Goal: Find specific page/section: Find specific page/section

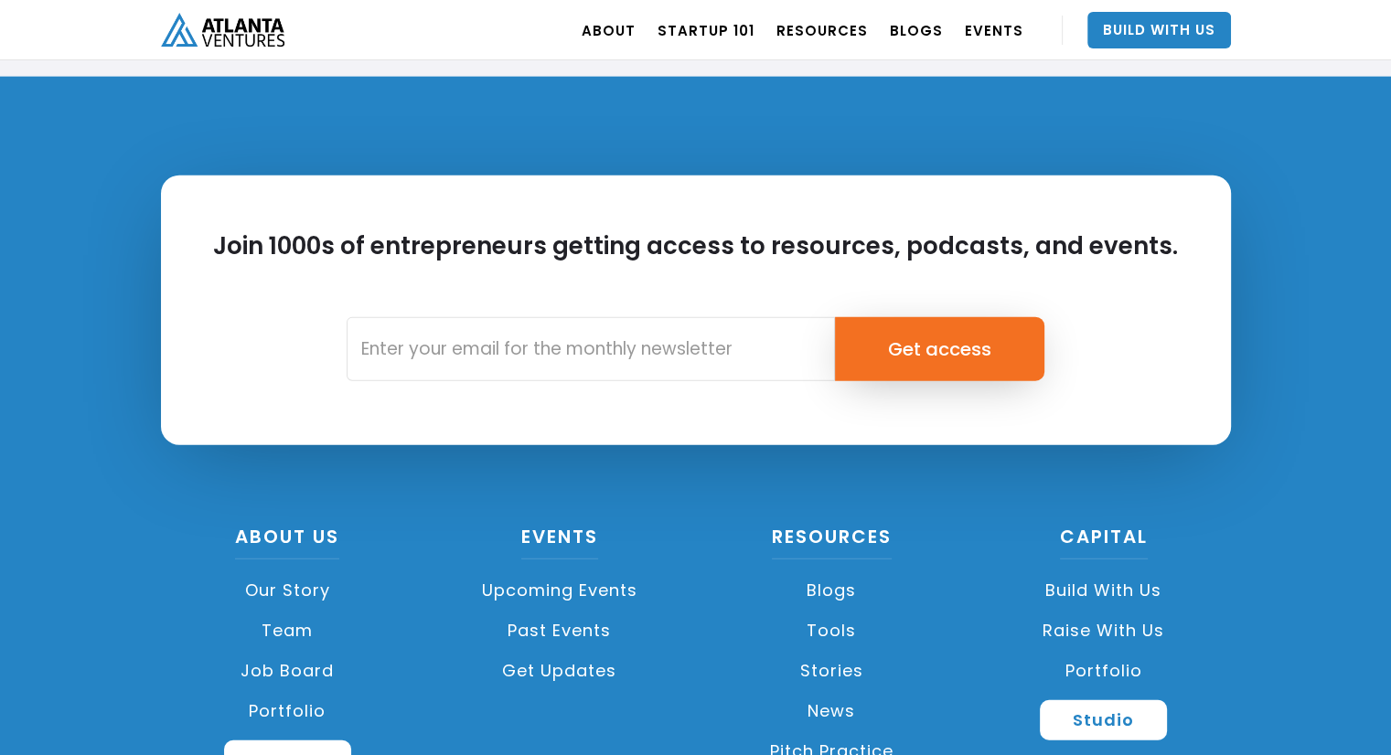
scroll to position [4364, 0]
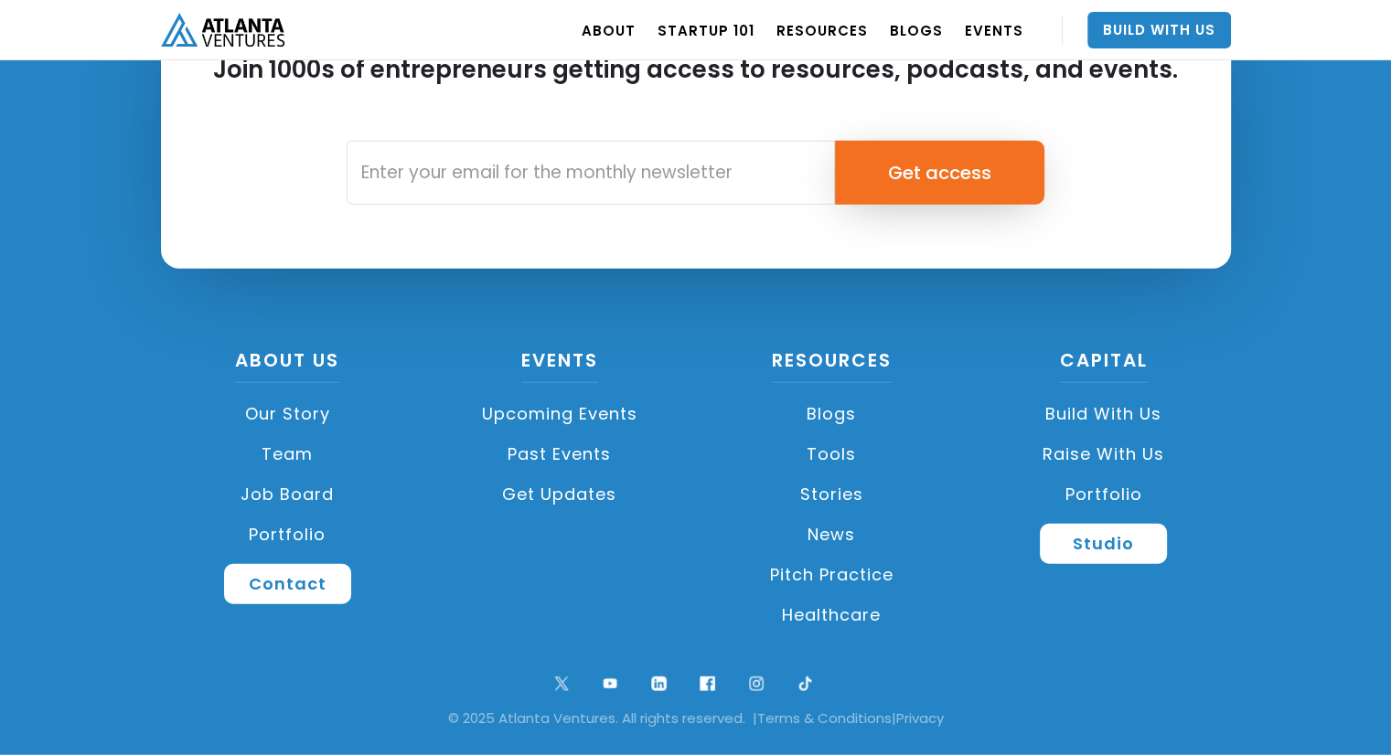
click at [302, 486] on link "Job Board" at bounding box center [288, 495] width 254 height 40
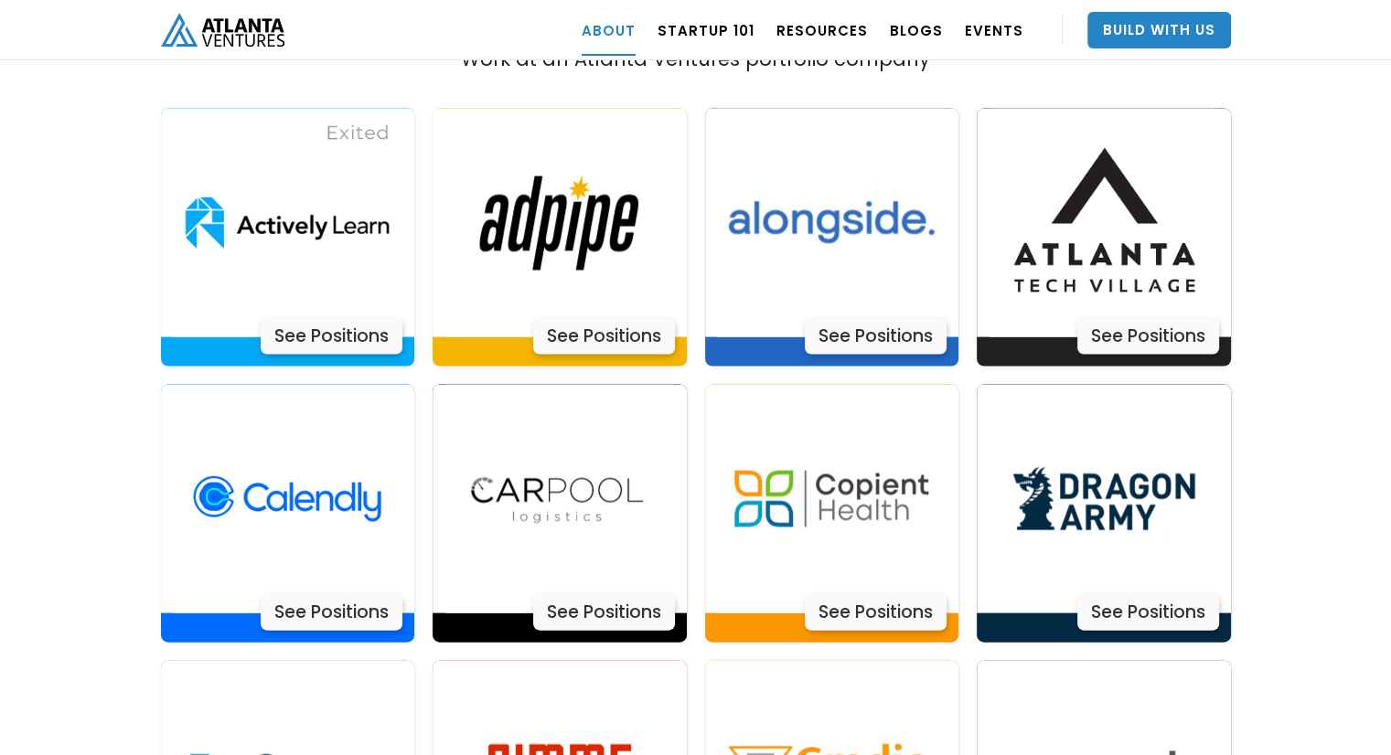
scroll to position [3796, 0]
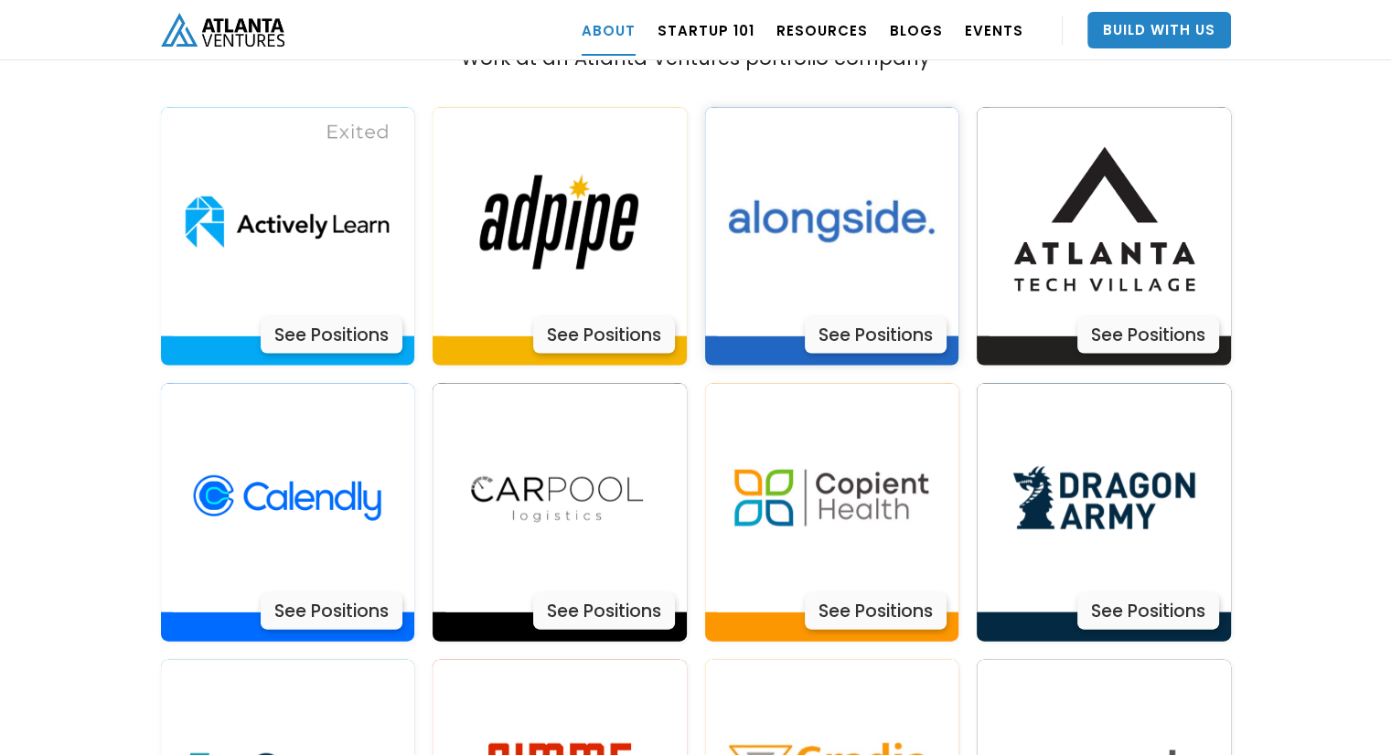
click at [863, 317] on div "See Positions" at bounding box center [876, 335] width 142 height 37
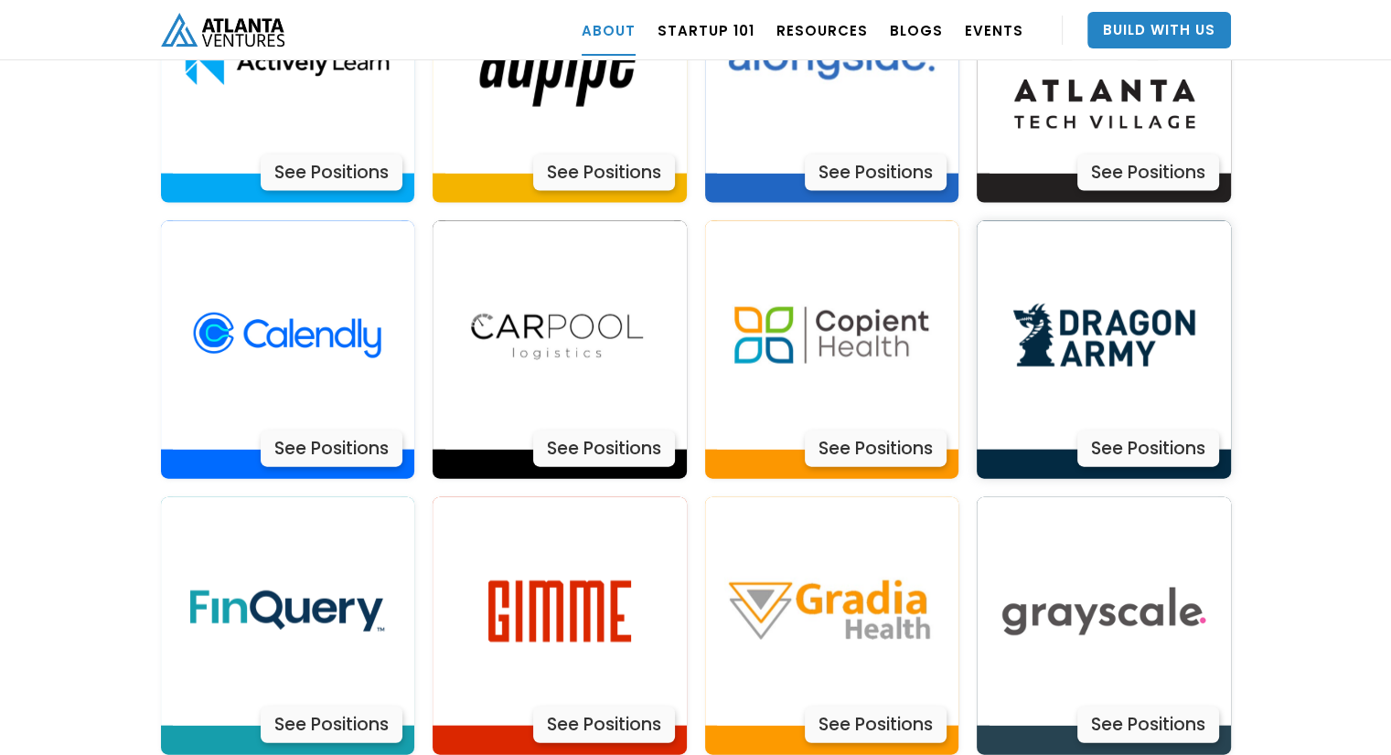
scroll to position [3969, 0]
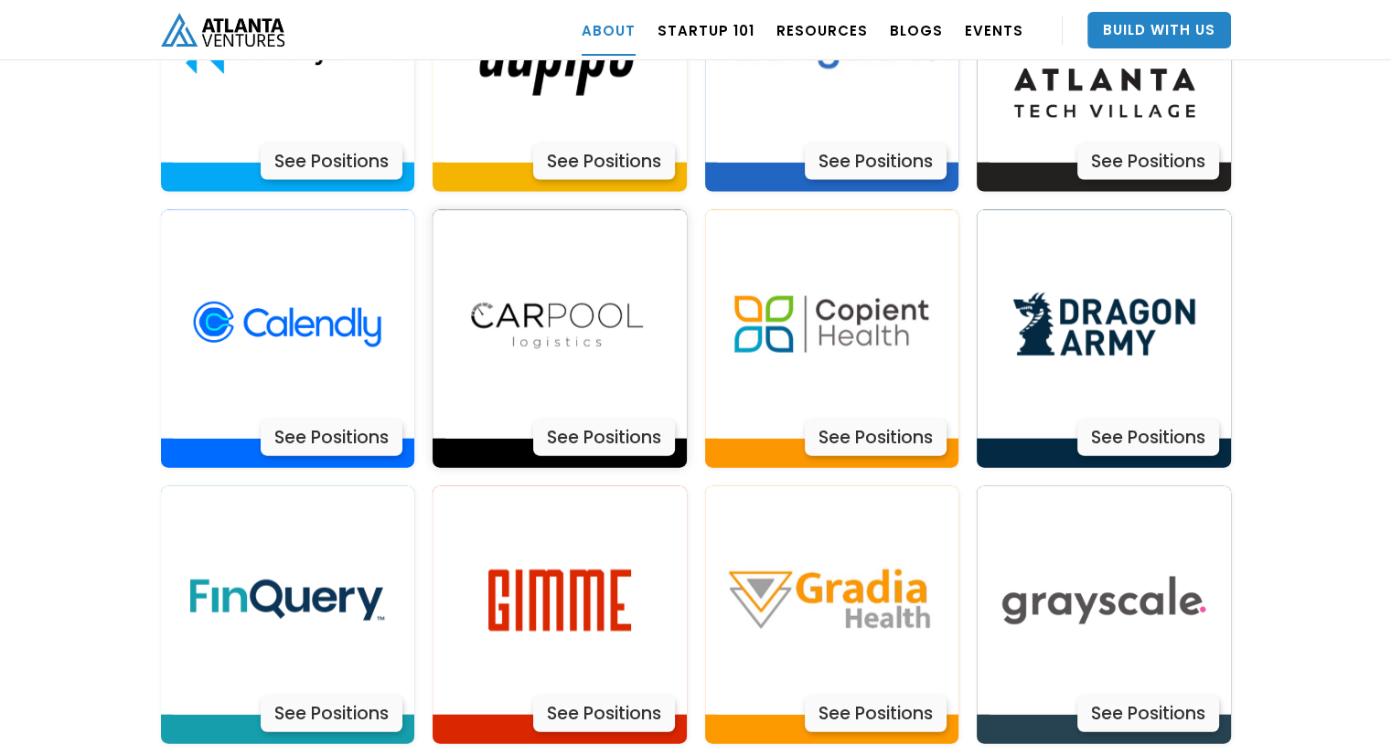
click at [603, 420] on div "See Positions" at bounding box center [604, 438] width 142 height 37
click at [337, 420] on div "See Positions" at bounding box center [332, 438] width 142 height 37
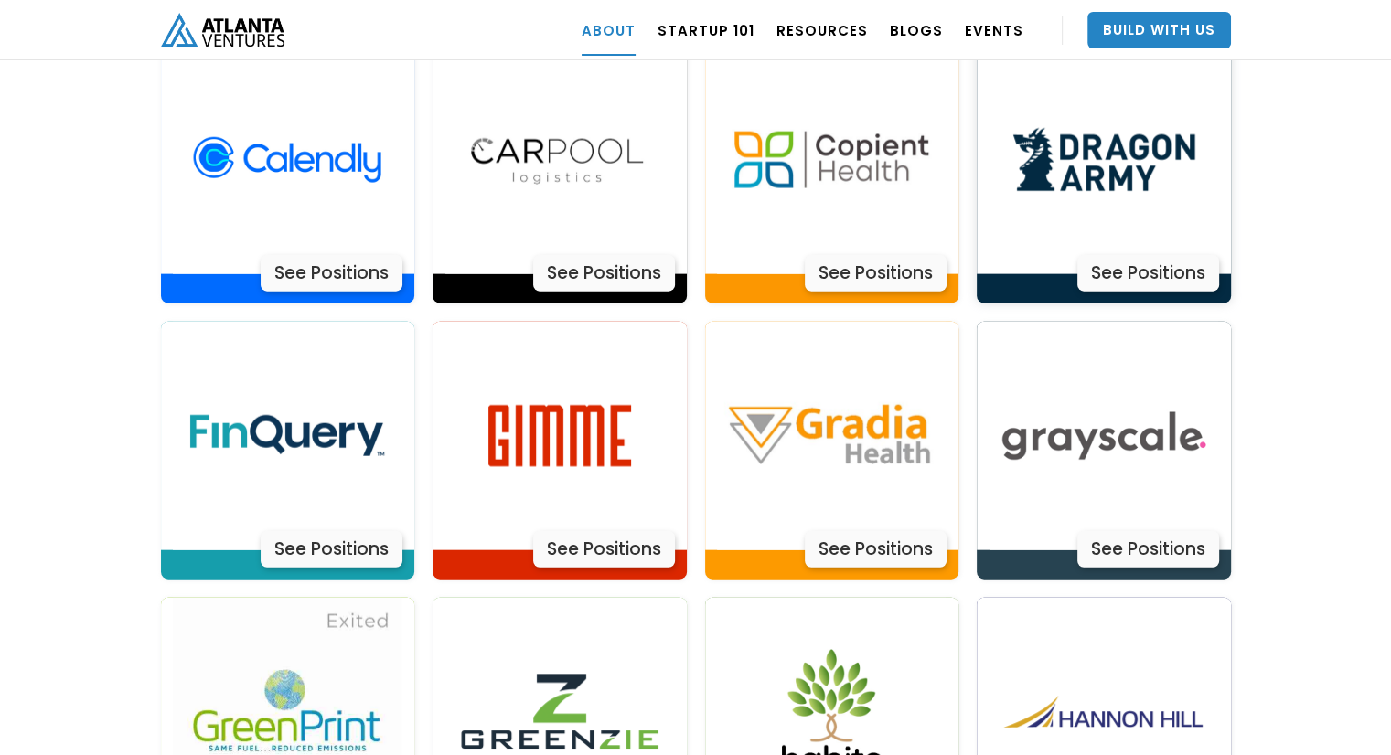
scroll to position [4139, 0]
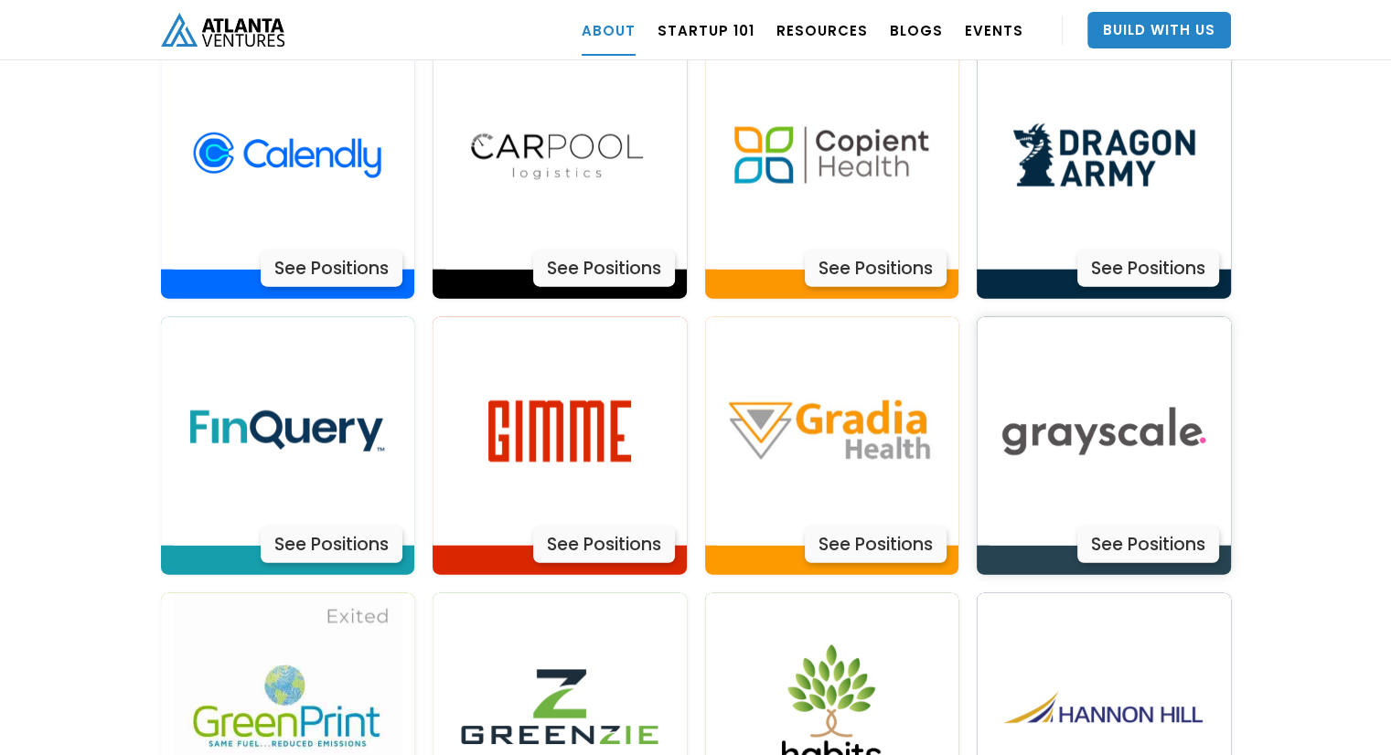
click at [1130, 527] on div "See Positions" at bounding box center [1148, 545] width 142 height 37
click at [602, 527] on div "See Positions" at bounding box center [604, 545] width 142 height 37
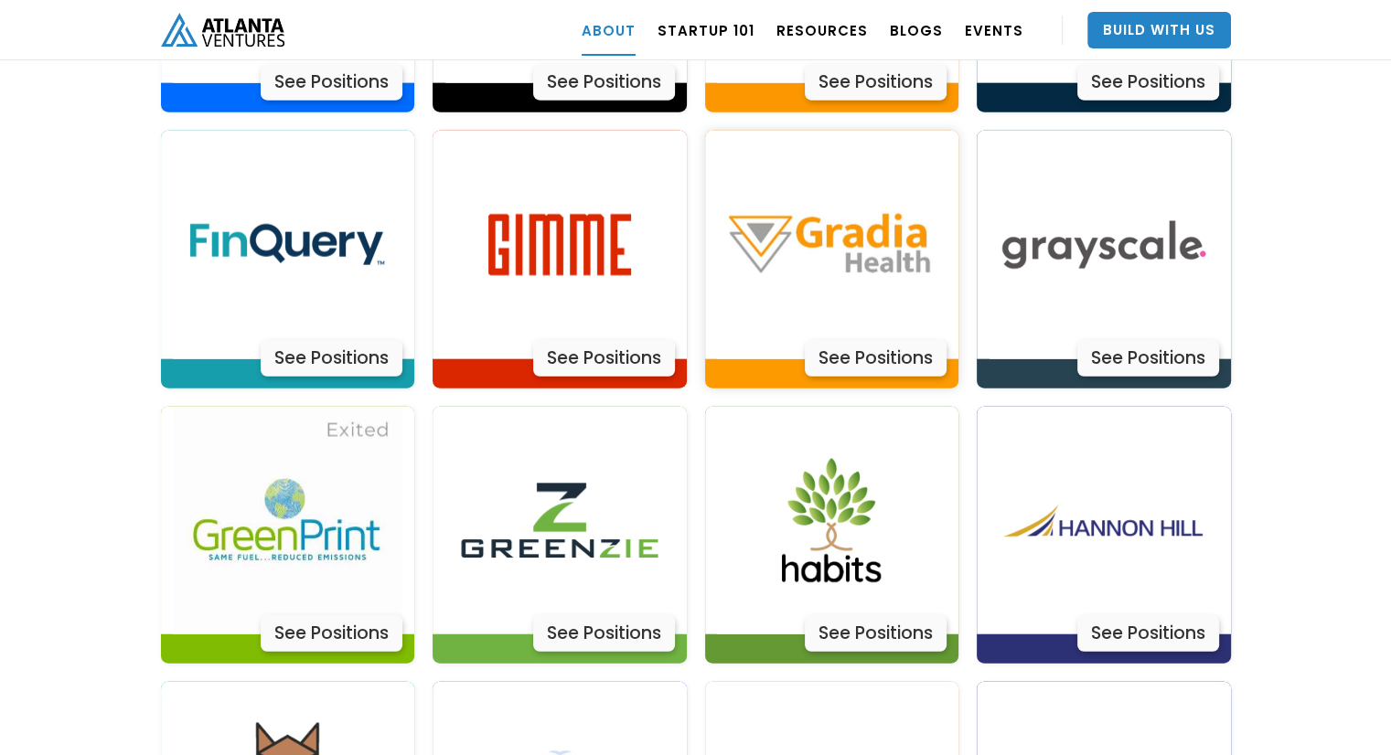
scroll to position [4332, 0]
